Goal: Task Accomplishment & Management: Complete application form

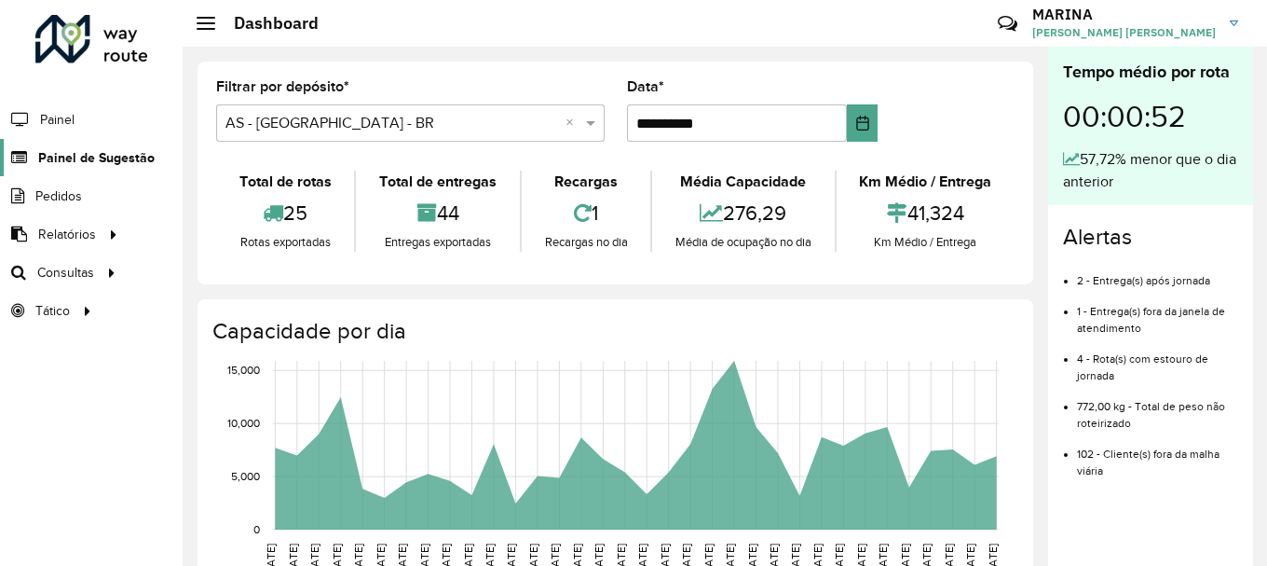
click at [86, 163] on span "Painel de Sugestão" at bounding box center [96, 158] width 116 height 20
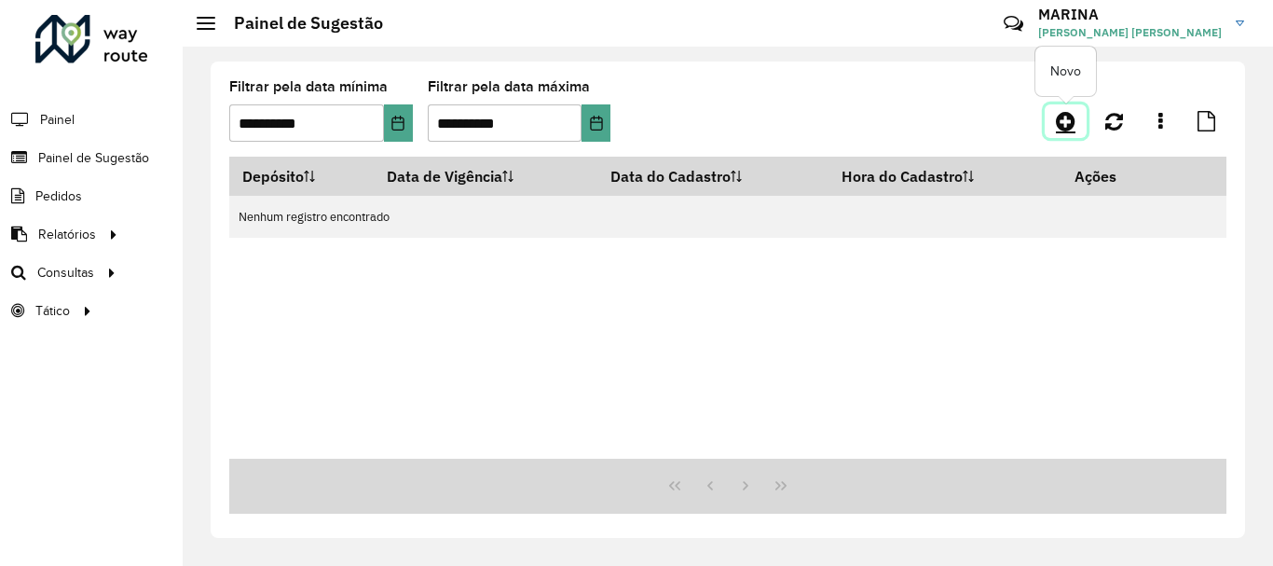
click at [1079, 125] on link at bounding box center [1066, 121] width 42 height 34
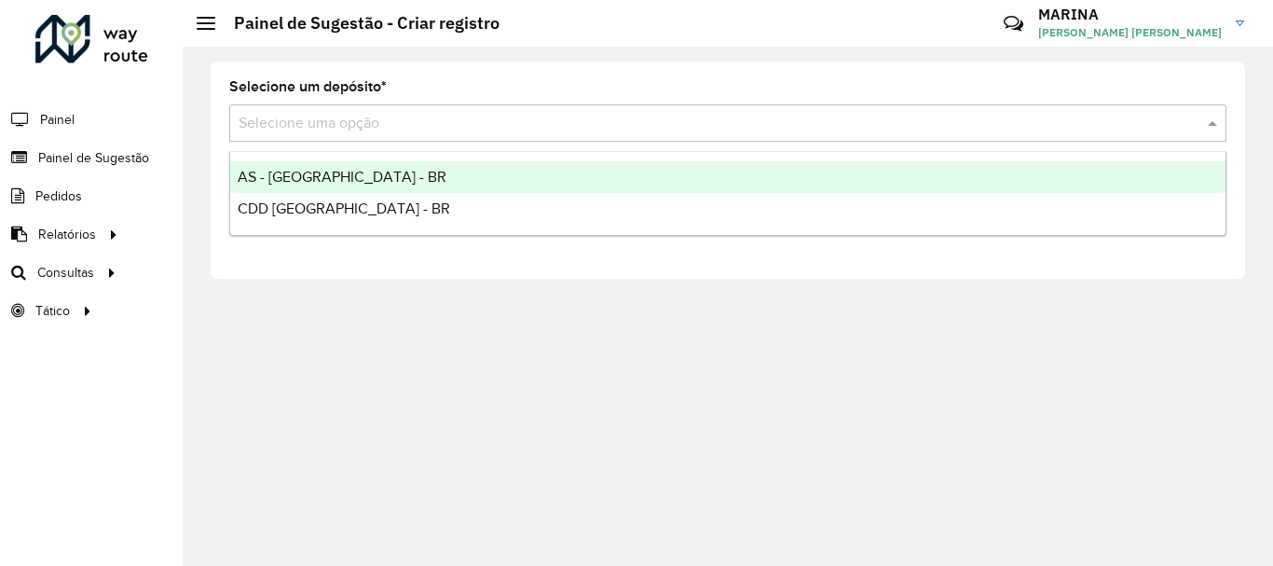
click at [476, 122] on input "text" at bounding box center [709, 124] width 941 height 22
click at [415, 179] on div "AS - [GEOGRAPHIC_DATA] - BR" at bounding box center [727, 177] width 995 height 32
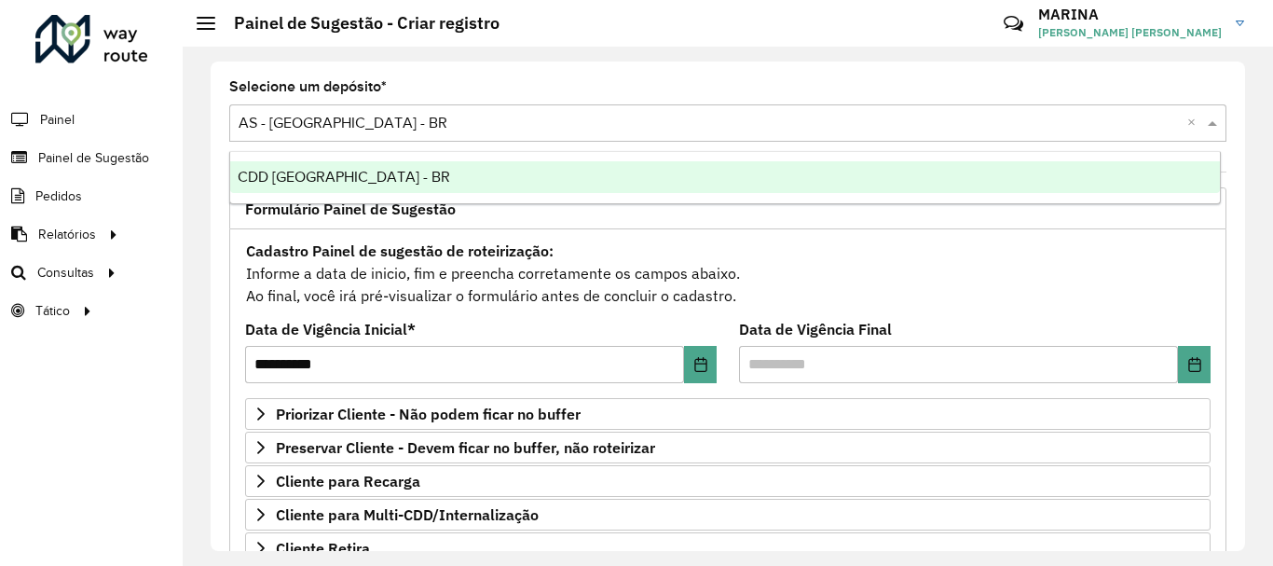
click at [404, 129] on input "text" at bounding box center [709, 124] width 941 height 22
click at [330, 167] on div "CDD [GEOGRAPHIC_DATA] - BR" at bounding box center [725, 177] width 990 height 32
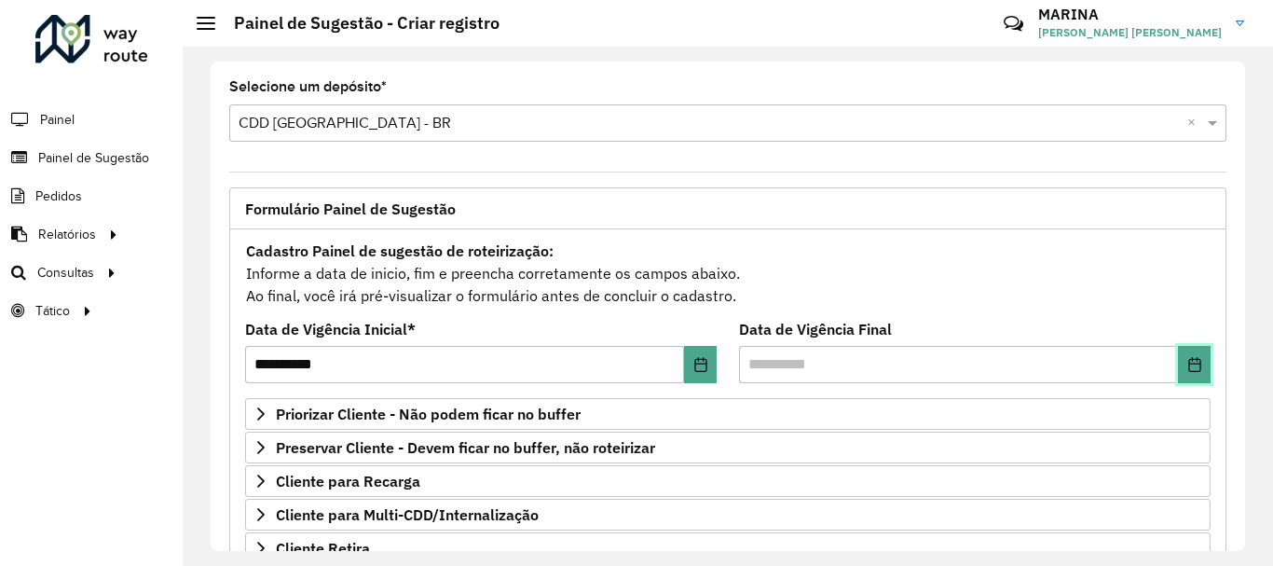
click at [1179, 382] on button "Choose Date" at bounding box center [1194, 364] width 33 height 37
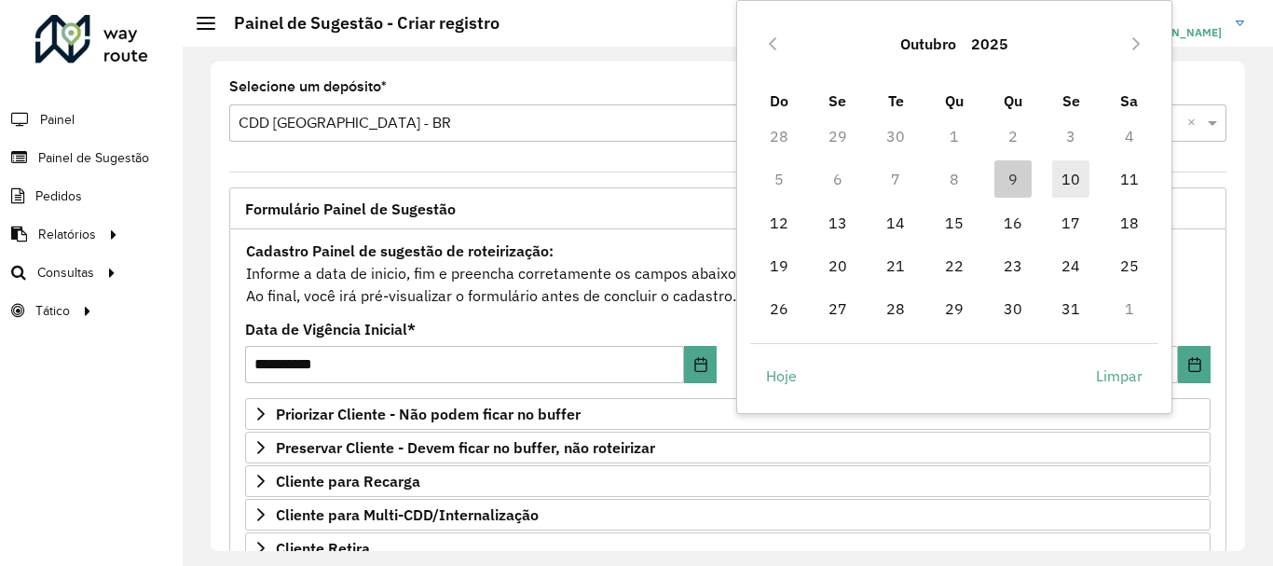
click at [1073, 176] on span "10" at bounding box center [1070, 178] width 37 height 37
type input "**********"
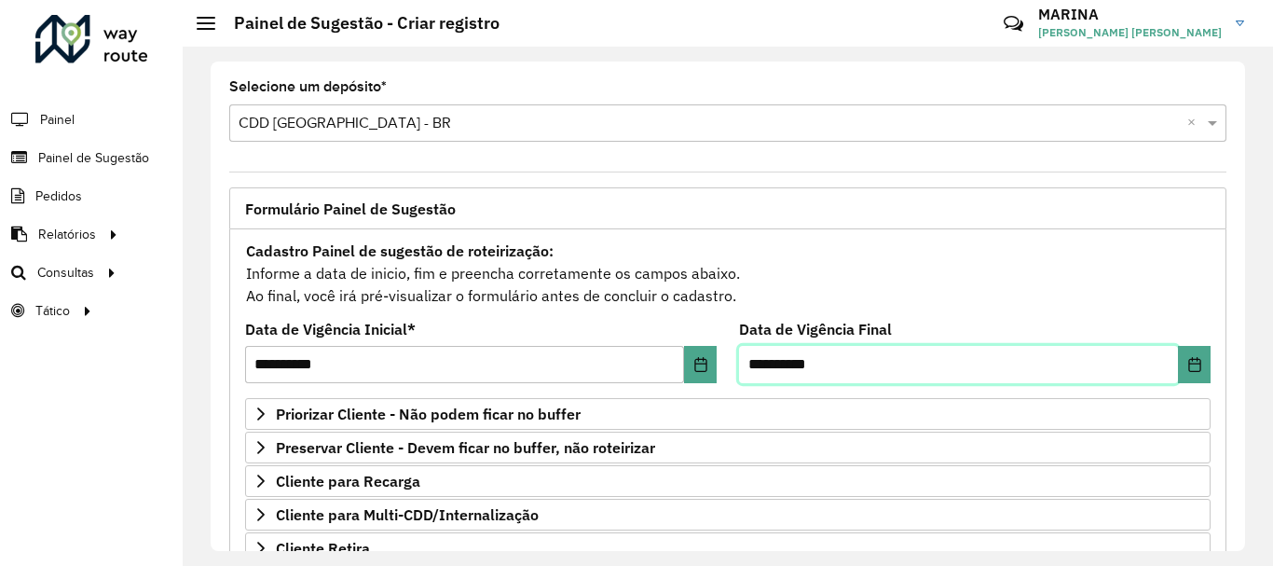
scroll to position [363, 0]
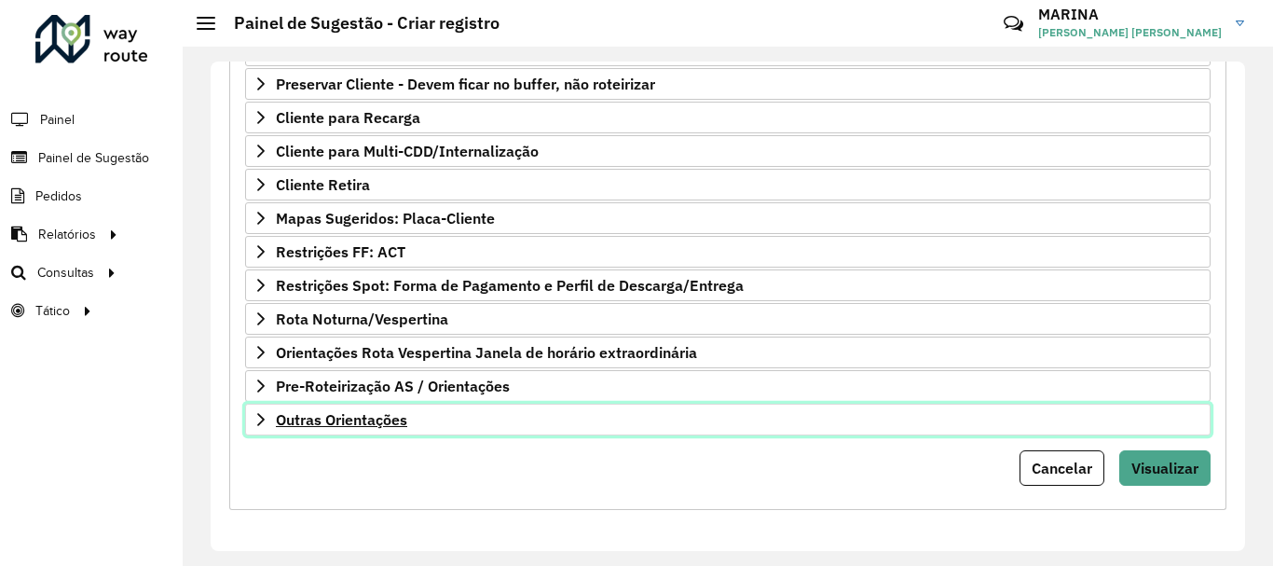
click at [530, 413] on link "Outras Orientações" at bounding box center [727, 419] width 965 height 32
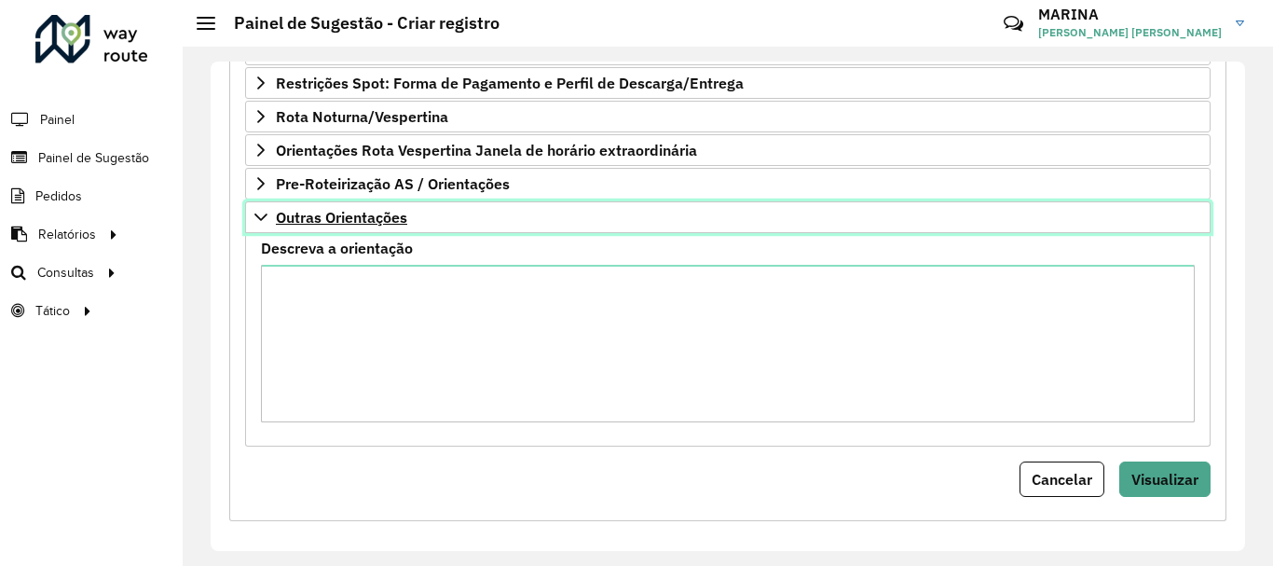
scroll to position [571, 0]
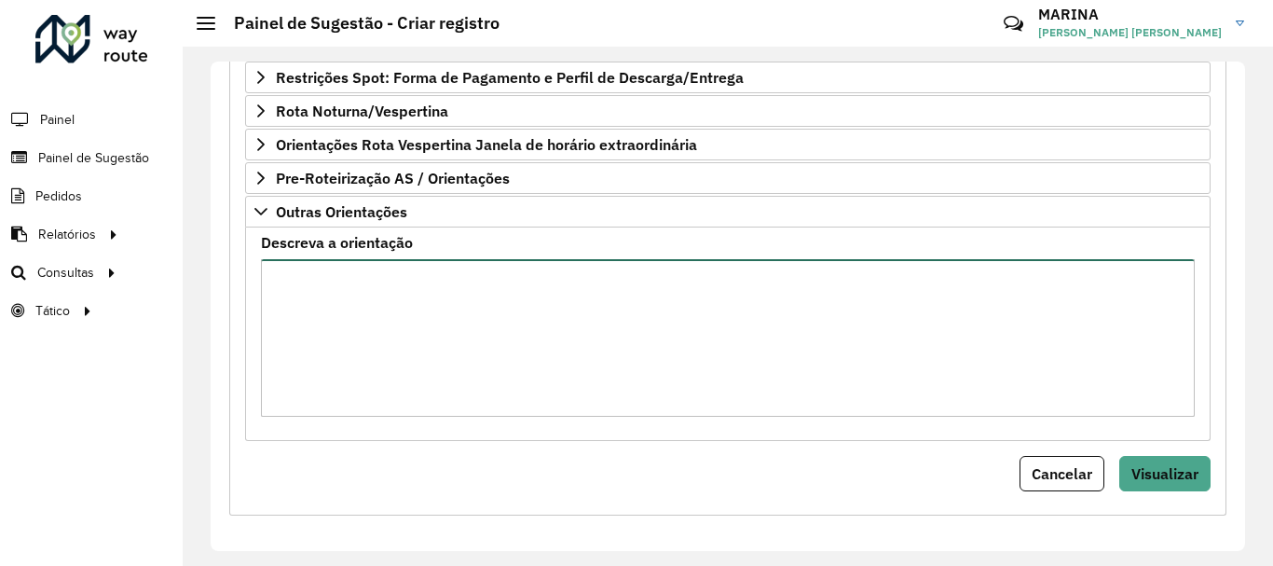
click at [566, 360] on textarea "Descreva a orientação" at bounding box center [728, 337] width 934 height 157
paste textarea "**********"
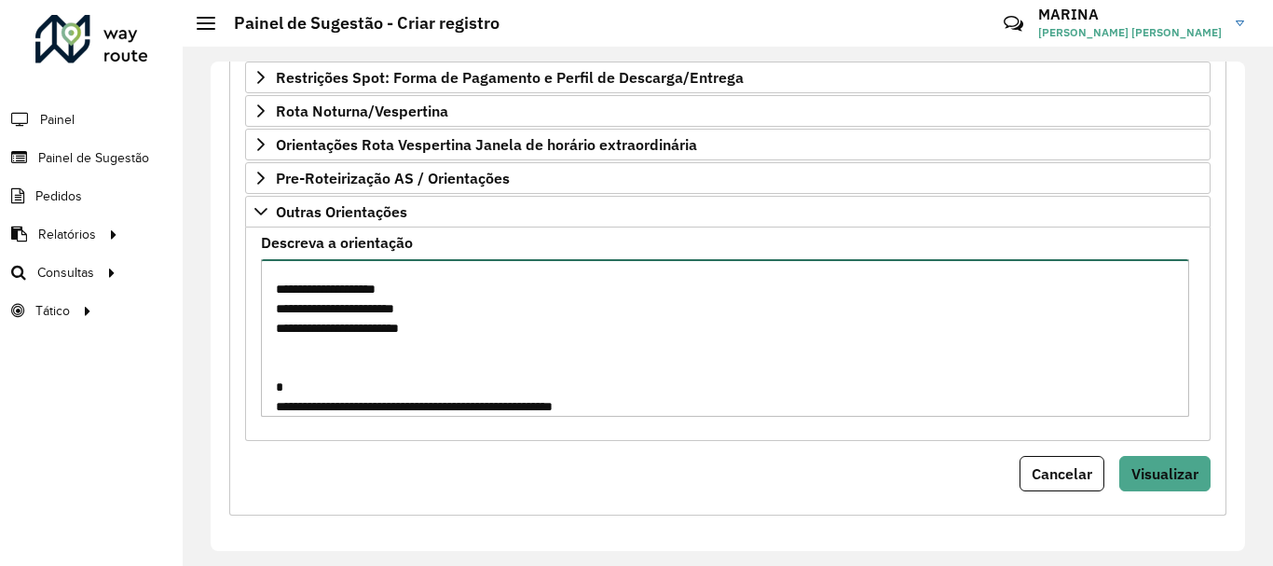
scroll to position [704, 0]
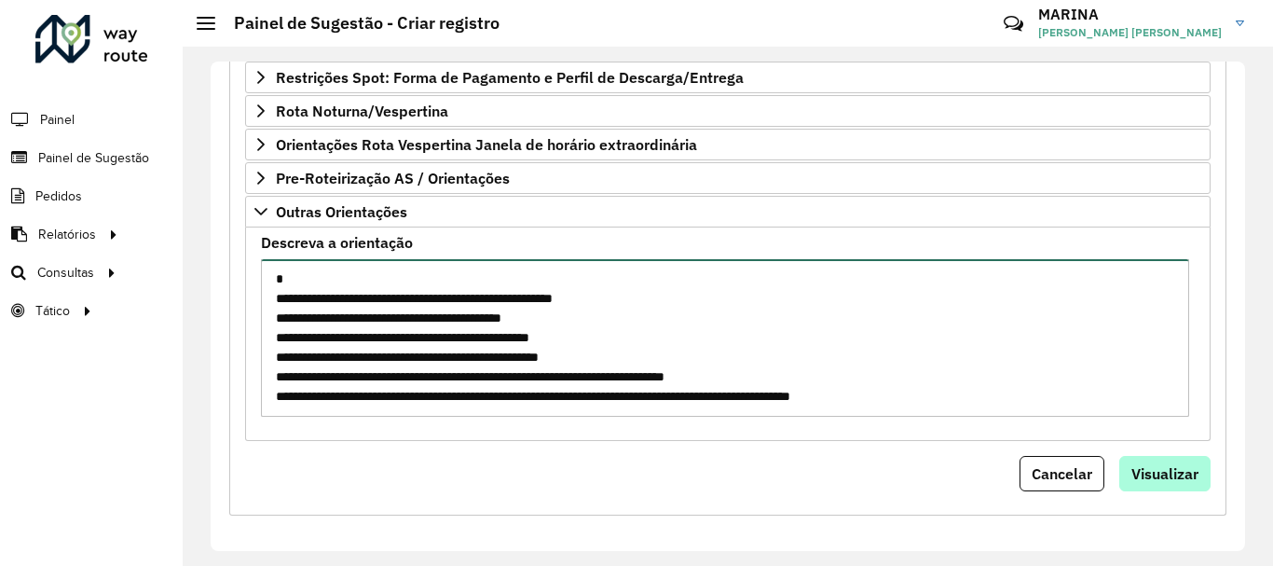
type textarea "**********"
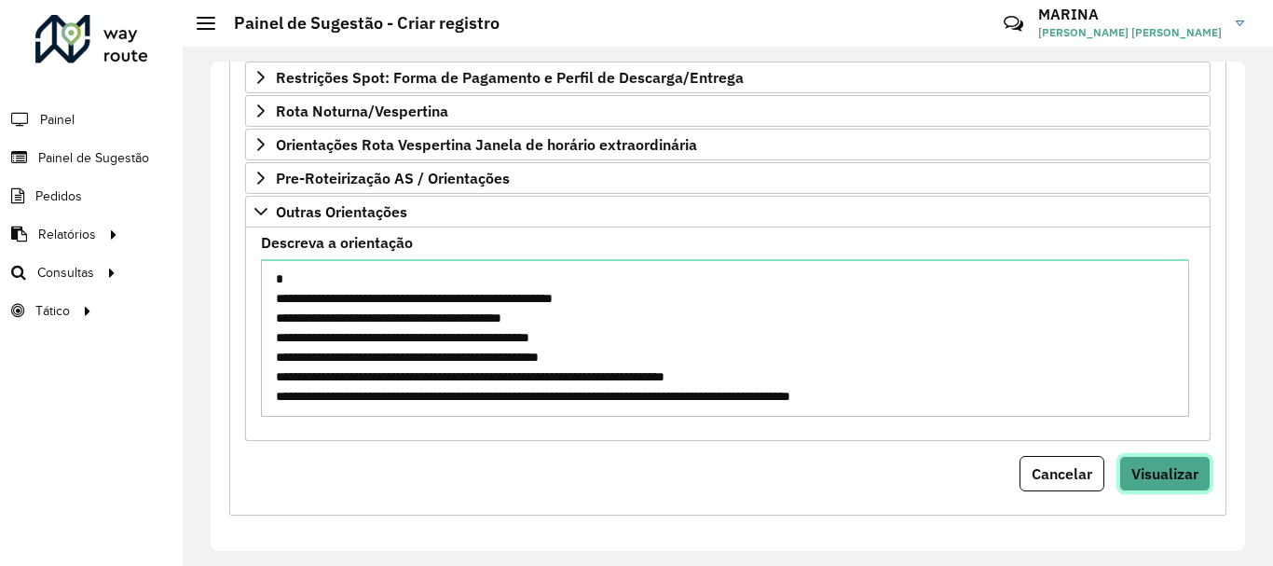
click at [1141, 468] on span "Visualizar" at bounding box center [1164, 473] width 67 height 19
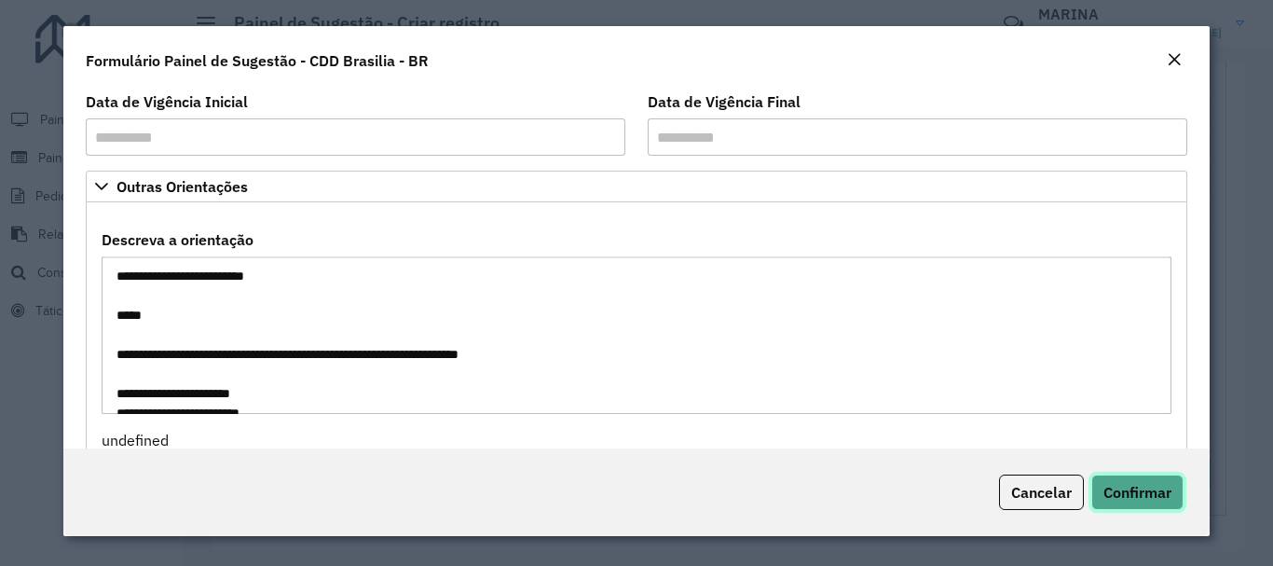
click at [1128, 492] on span "Confirmar" at bounding box center [1137, 492] width 68 height 19
